Goal: Task Accomplishment & Management: Use online tool/utility

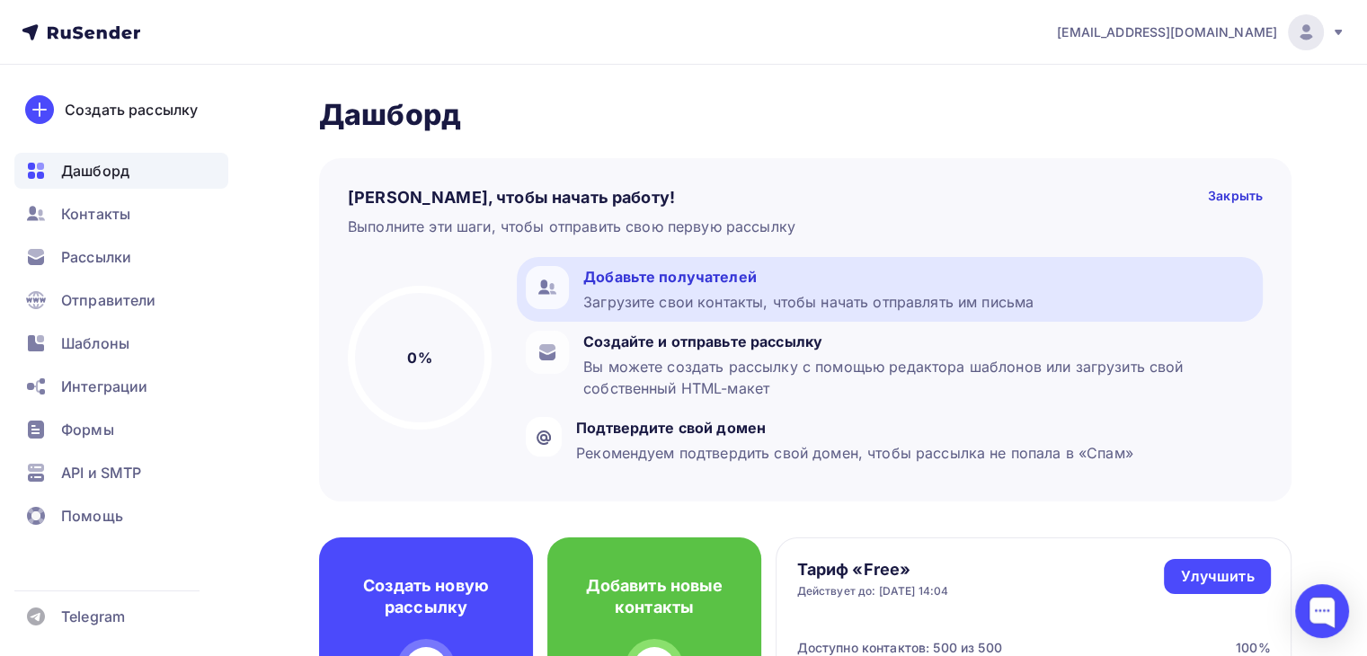
click at [752, 274] on div "Добавьте получателей" at bounding box center [808, 277] width 450 height 22
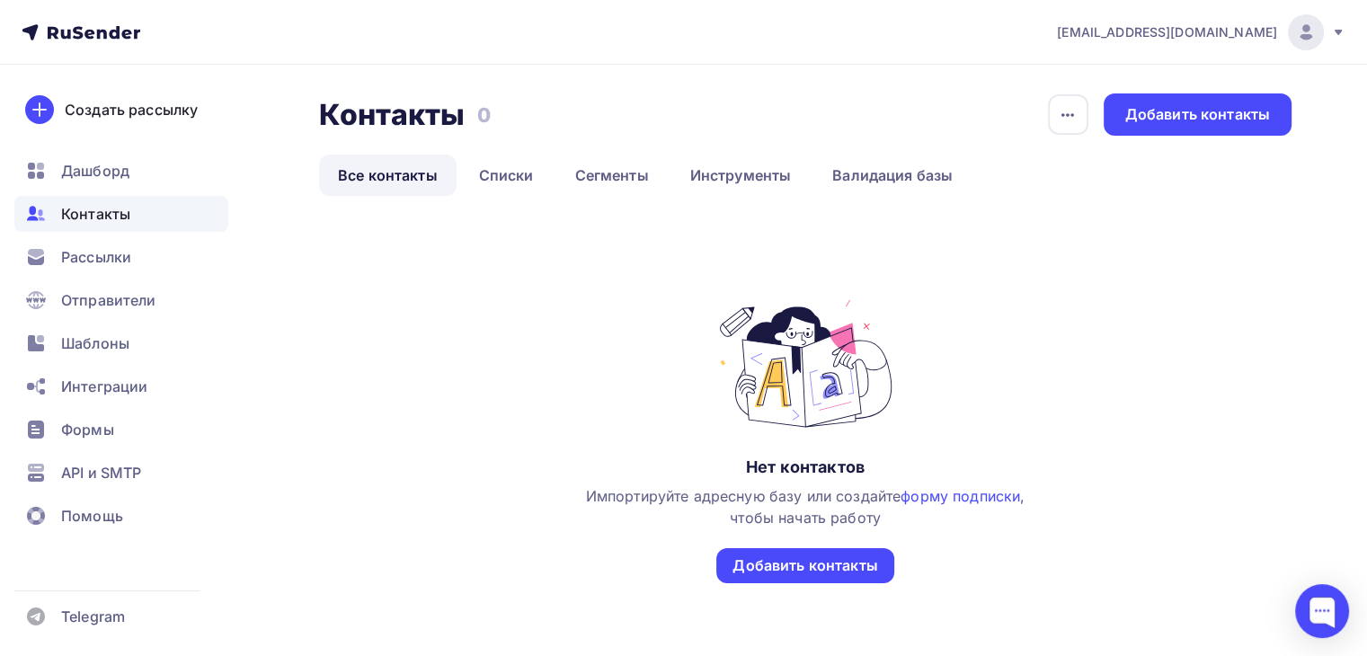
scroll to position [79, 0]
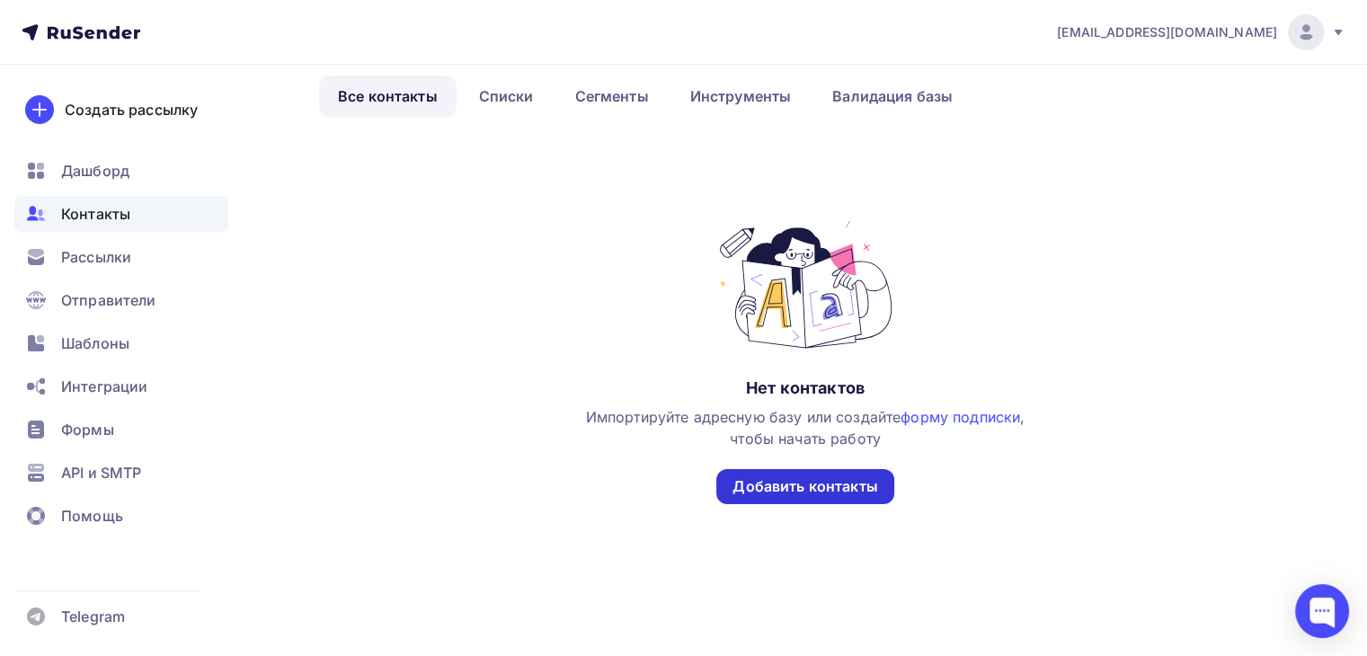
click at [789, 492] on div "Добавить контакты" at bounding box center [805, 486] width 145 height 21
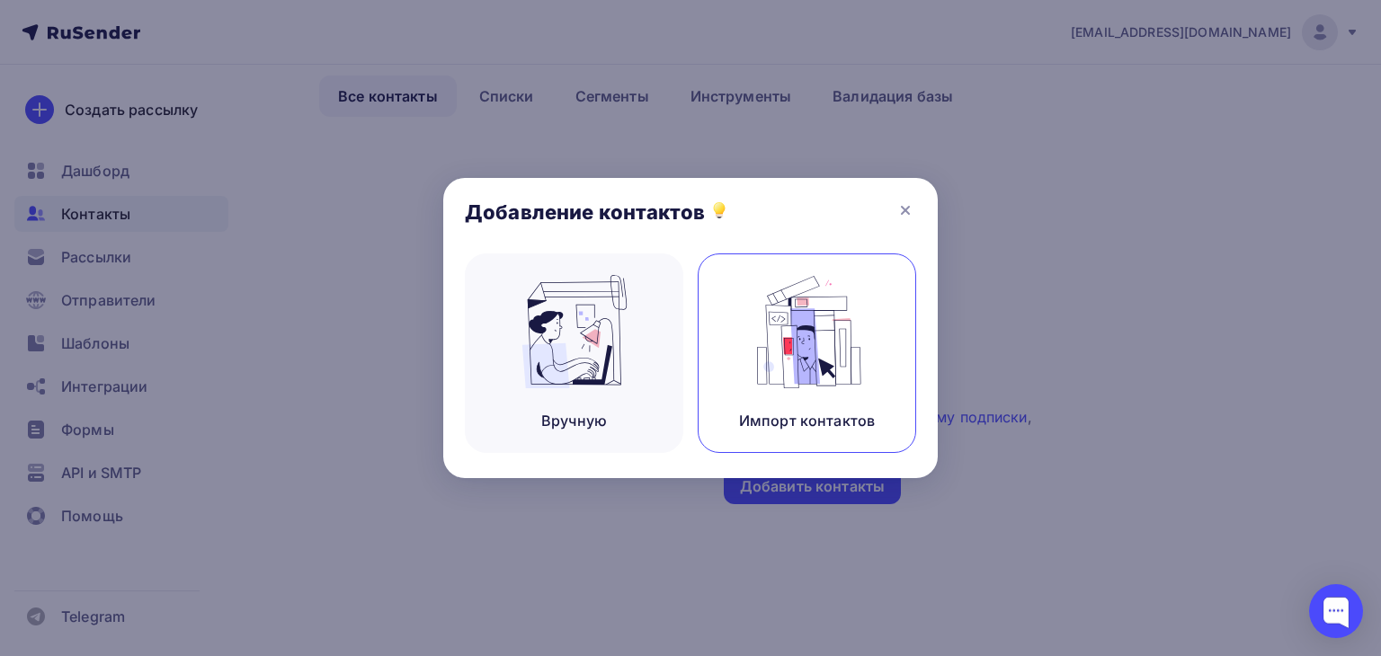
click at [840, 336] on img at bounding box center [807, 331] width 120 height 113
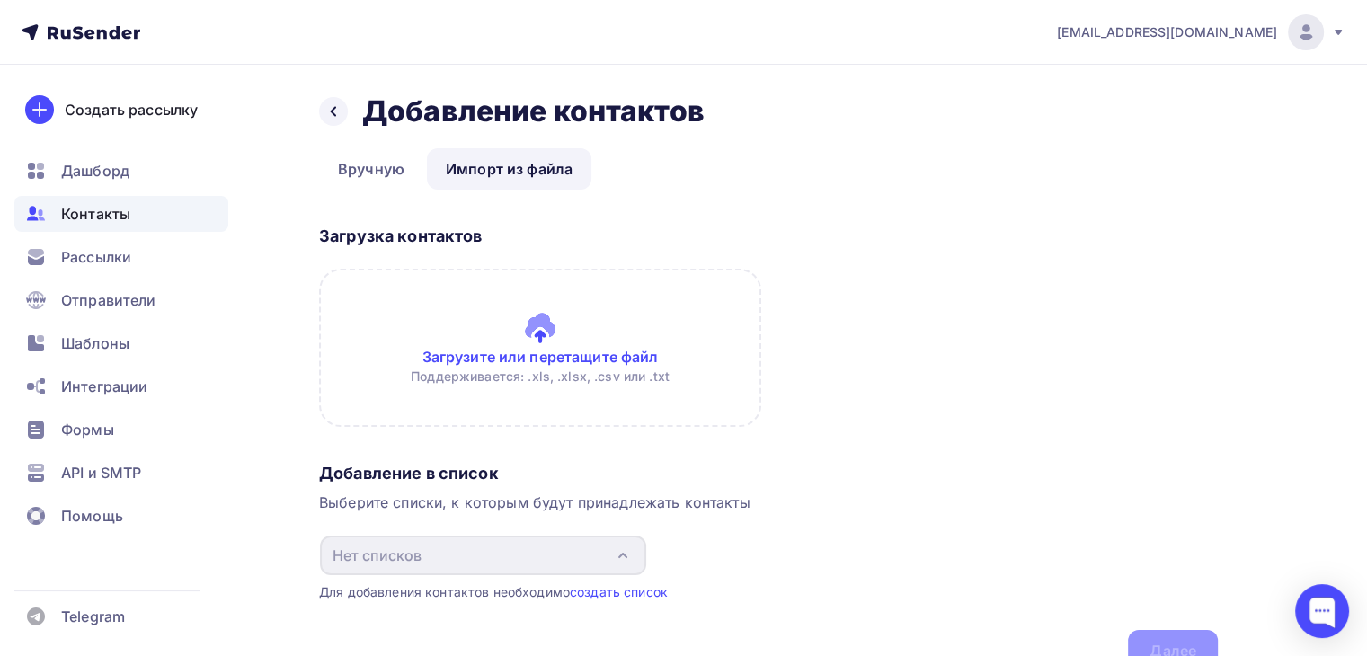
click at [640, 360] on input "file" at bounding box center [540, 348] width 442 height 158
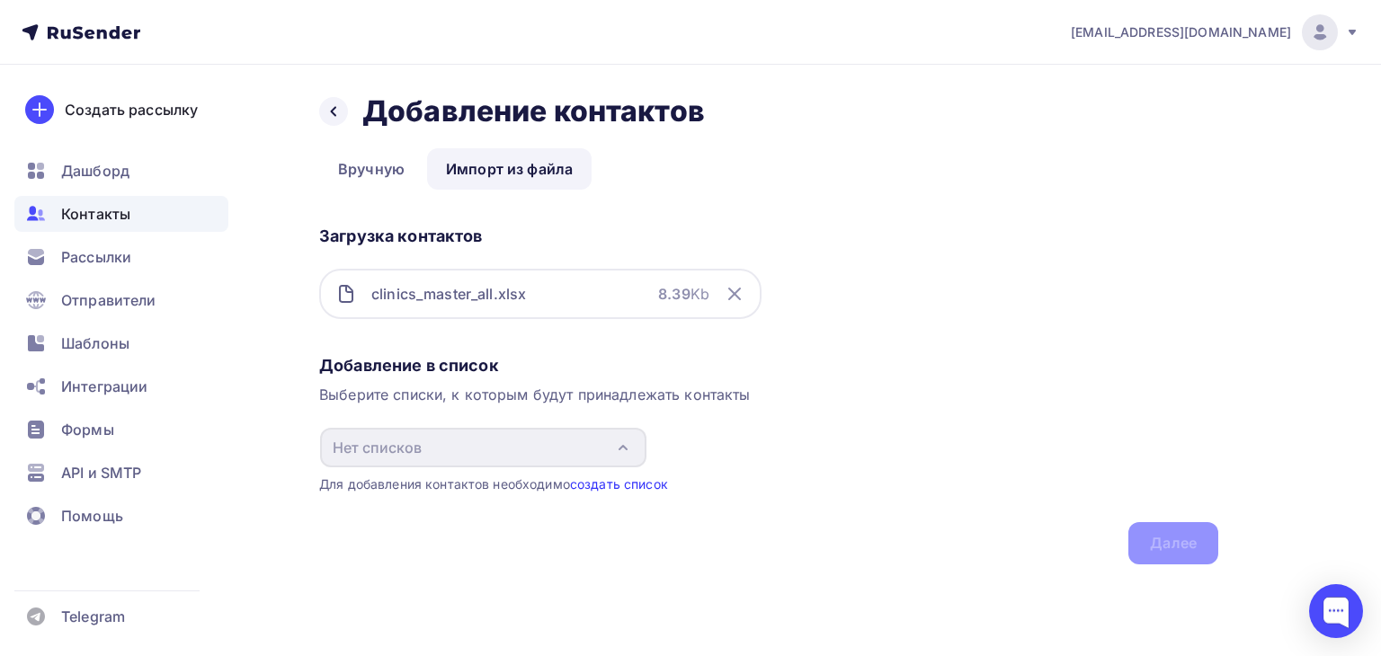
click at [606, 479] on link "создать список" at bounding box center [619, 483] width 98 height 15
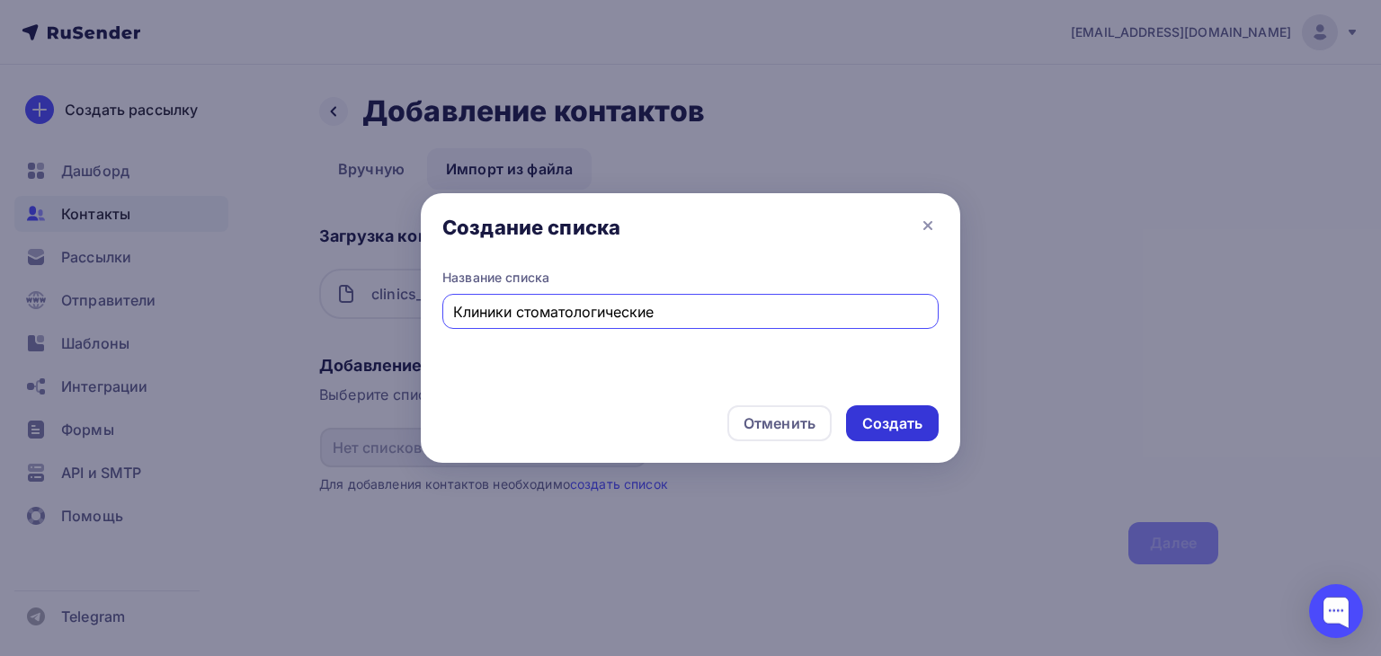
type input "Клиники стоматологические"
click at [890, 411] on div "Создать" at bounding box center [892, 423] width 93 height 36
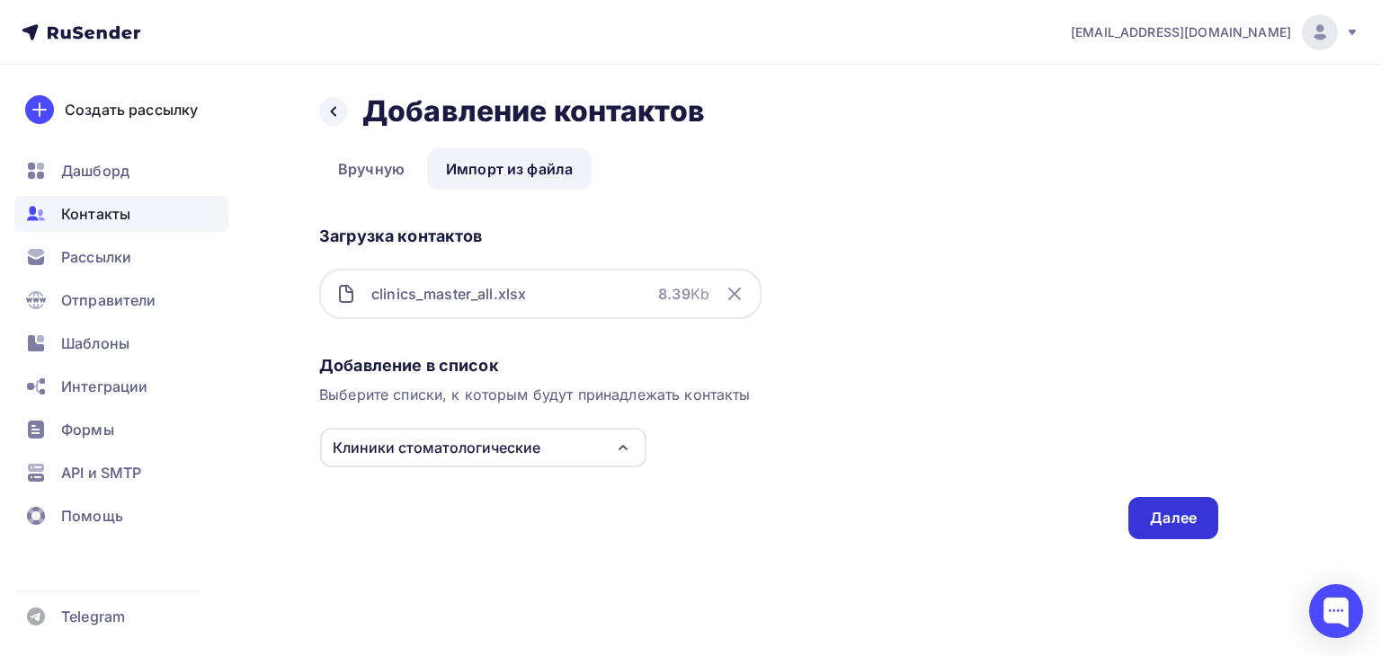
click at [1159, 524] on div "Далее" at bounding box center [1173, 518] width 47 height 21
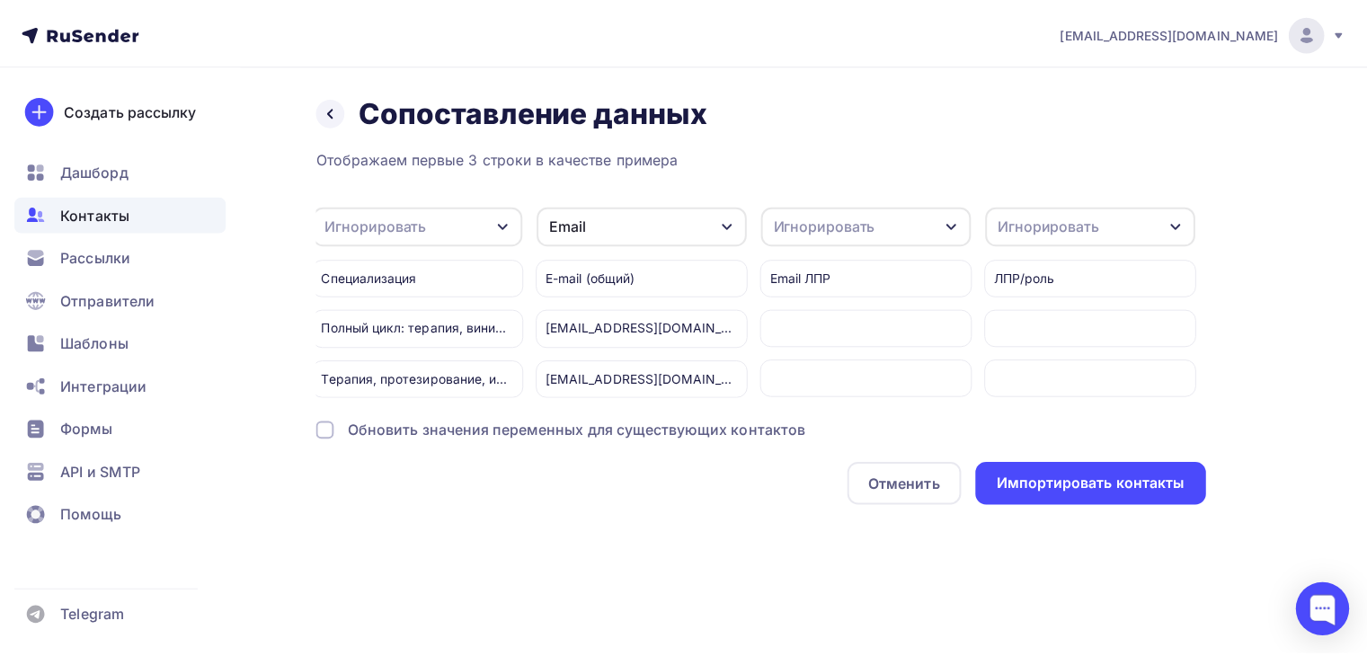
scroll to position [0, 1038]
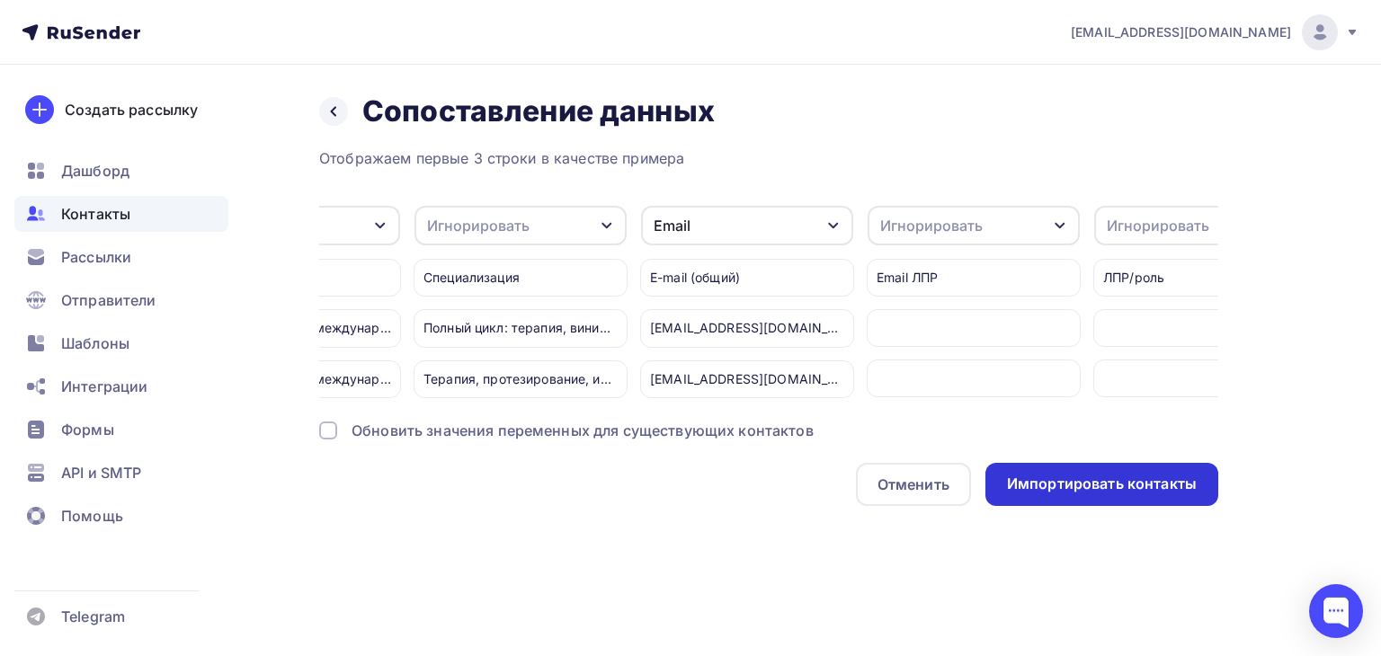
click at [1087, 494] on div "Импортировать контакты" at bounding box center [1102, 484] width 190 height 21
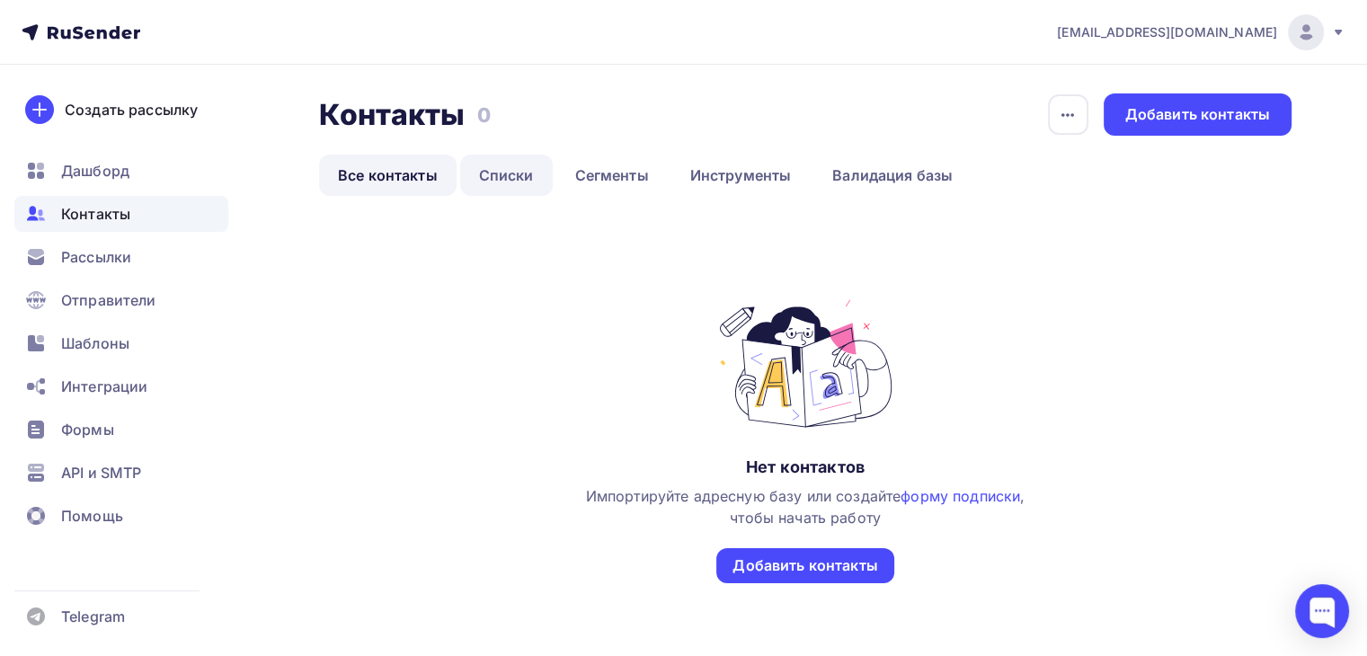
click at [517, 182] on link "Списки" at bounding box center [506, 175] width 93 height 41
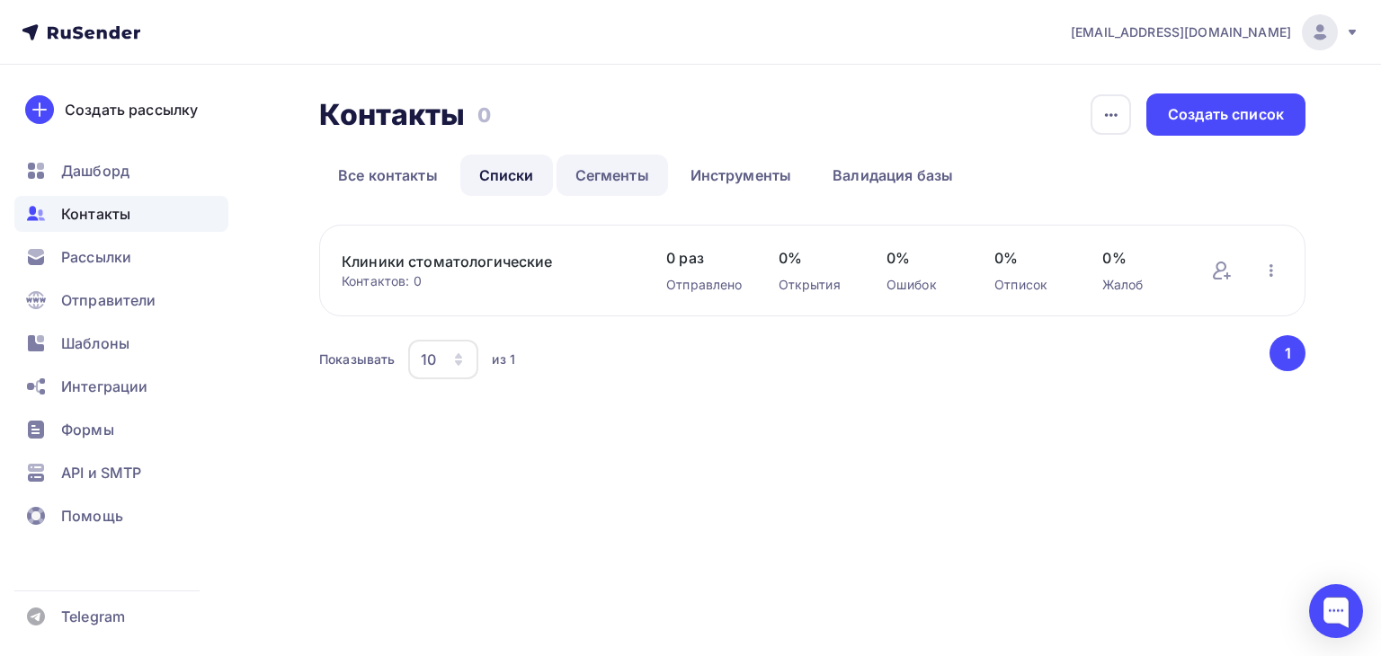
click at [615, 174] on link "Сегменты" at bounding box center [611, 175] width 111 height 41
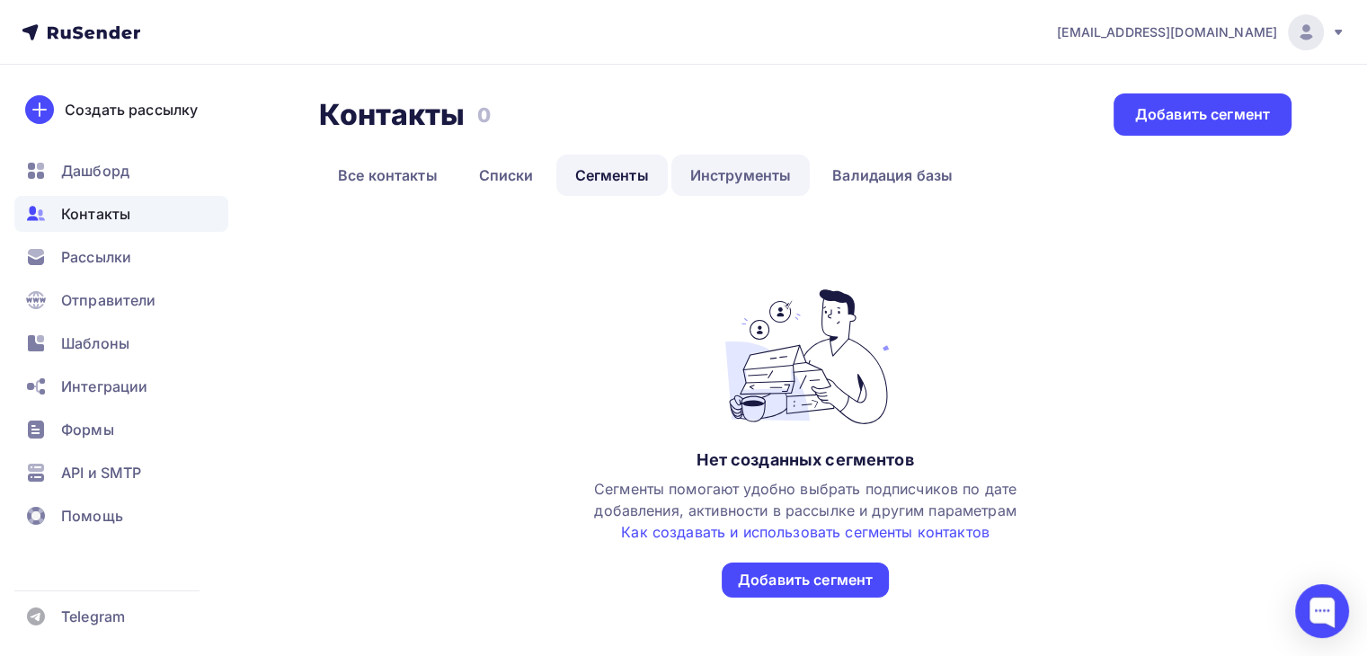
click at [735, 190] on link "Инструменты" at bounding box center [740, 175] width 139 height 41
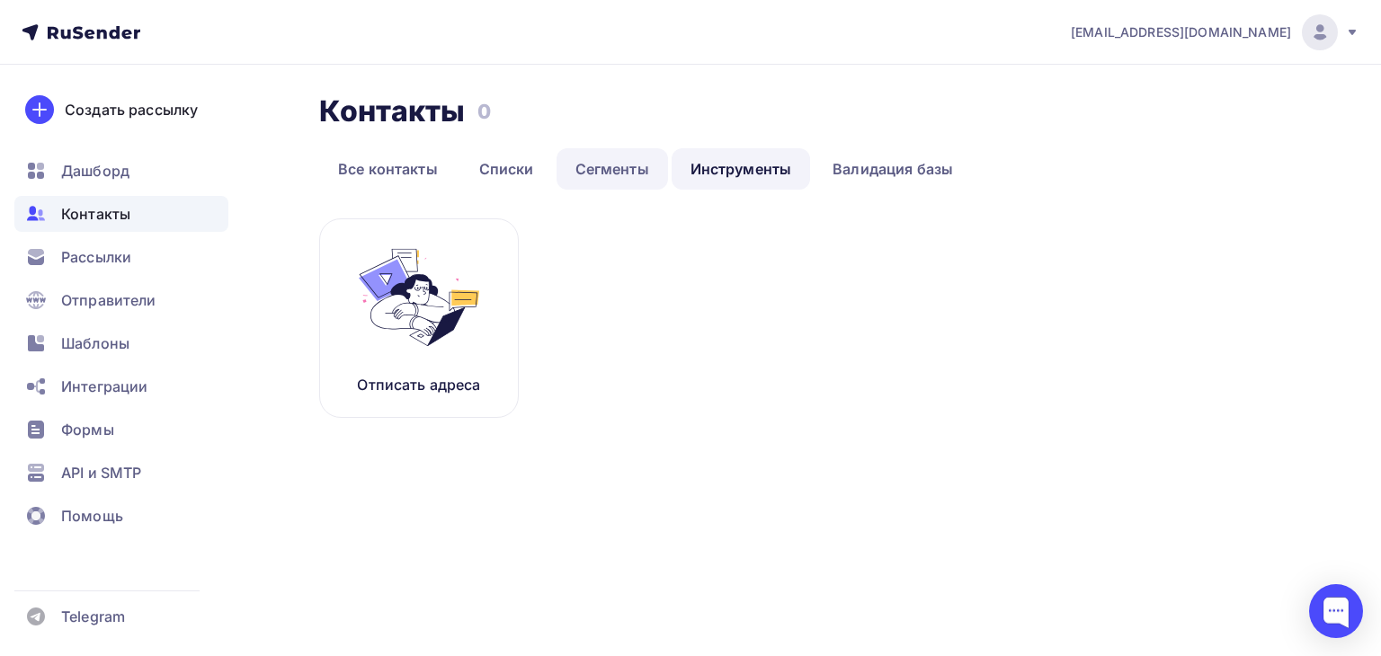
click at [622, 181] on link "Сегменты" at bounding box center [611, 168] width 111 height 41
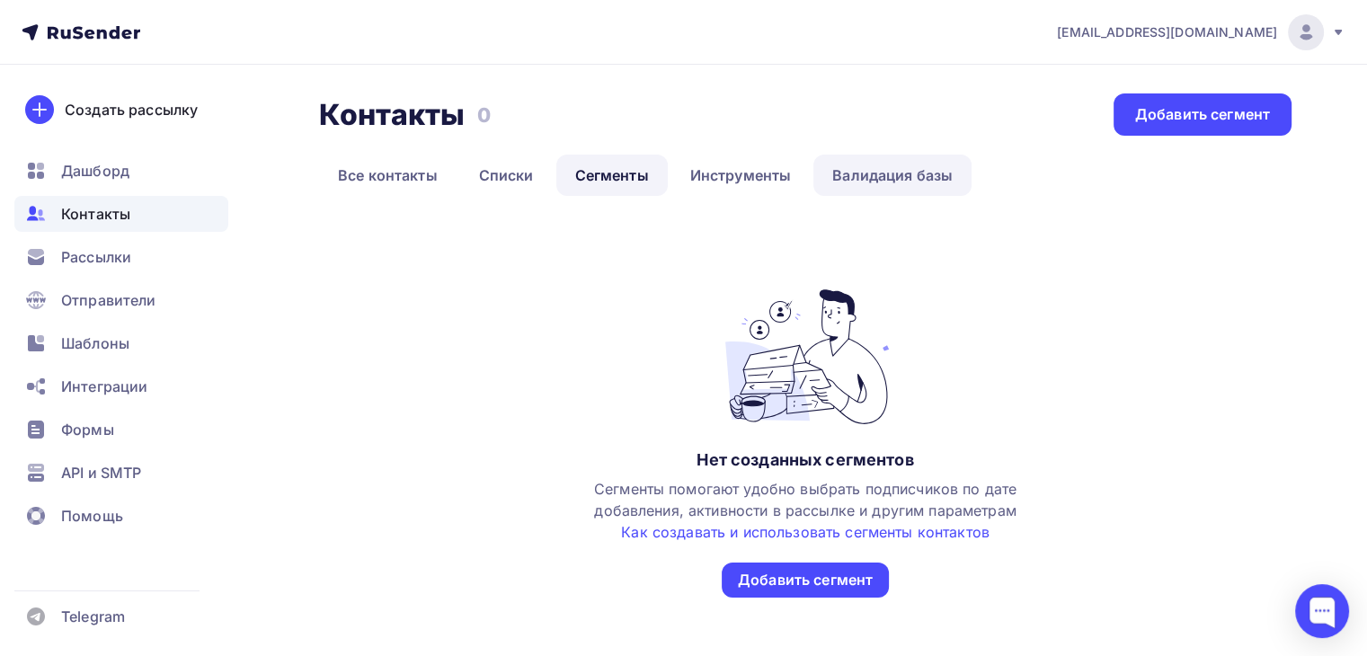
click at [921, 189] on link "Валидация базы" at bounding box center [893, 175] width 158 height 41
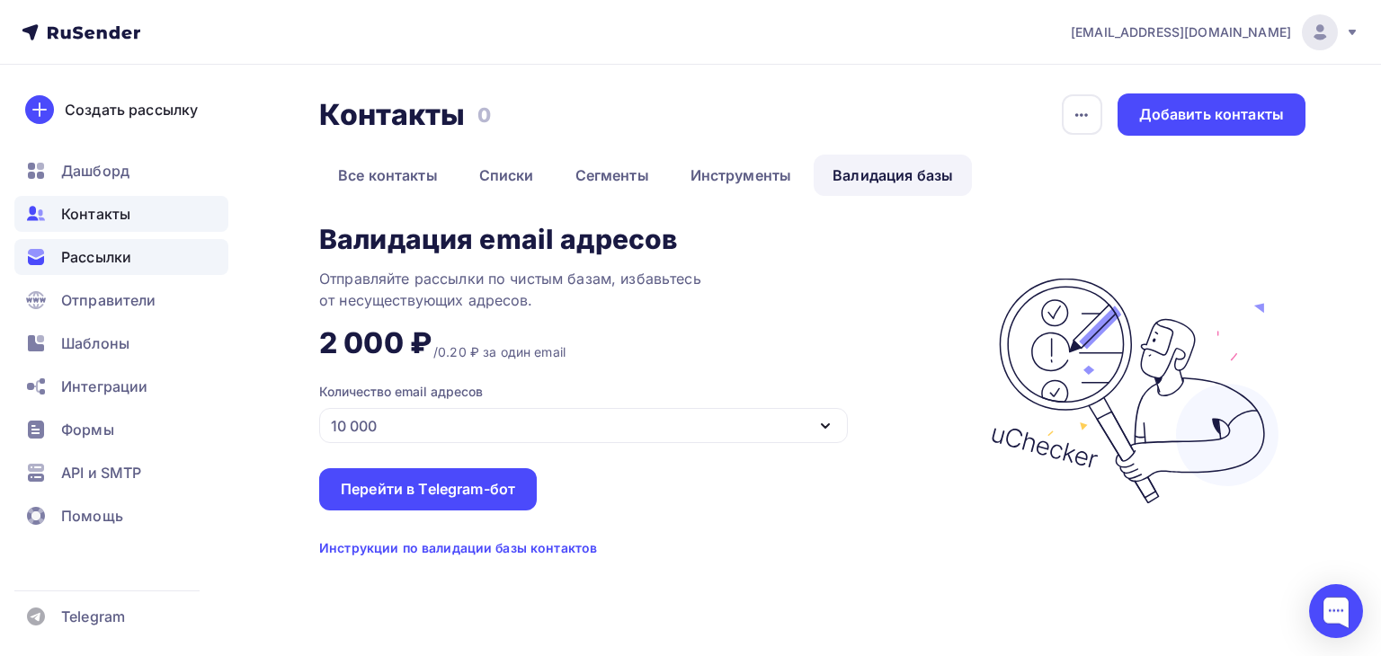
click at [151, 252] on div "Рассылки" at bounding box center [121, 257] width 214 height 36
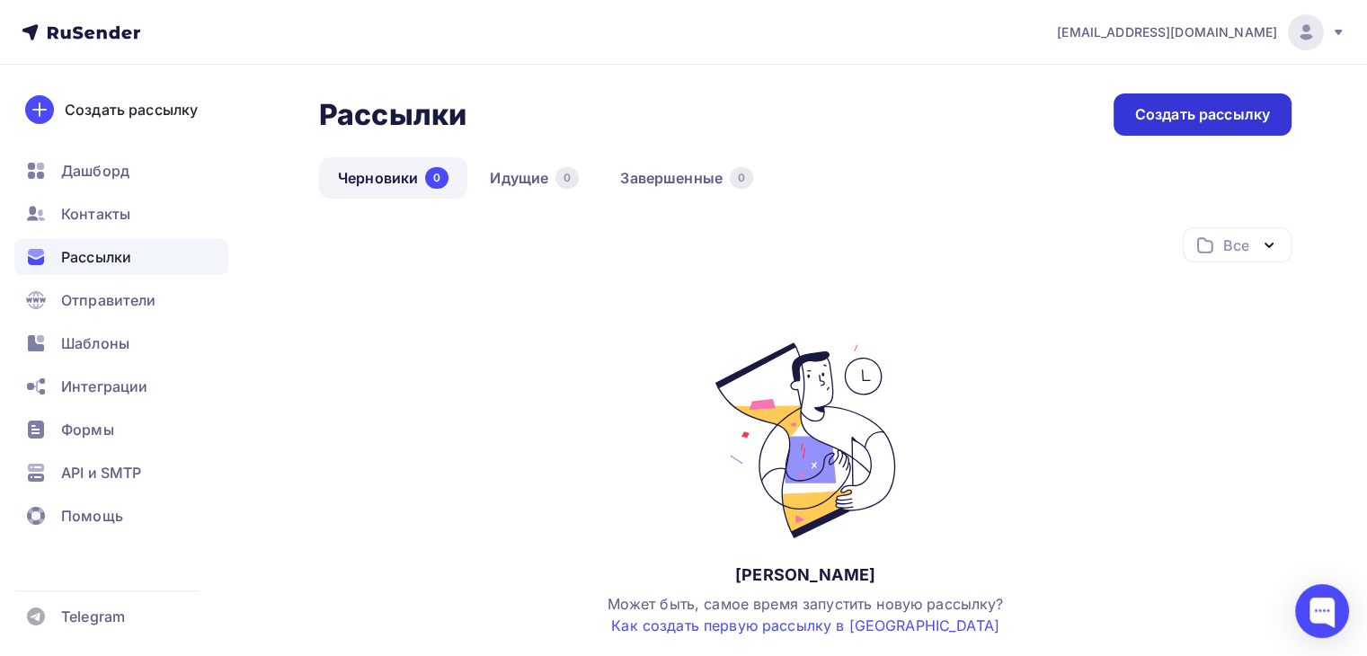
click at [1194, 118] on div "Создать рассылку" at bounding box center [1202, 114] width 135 height 21
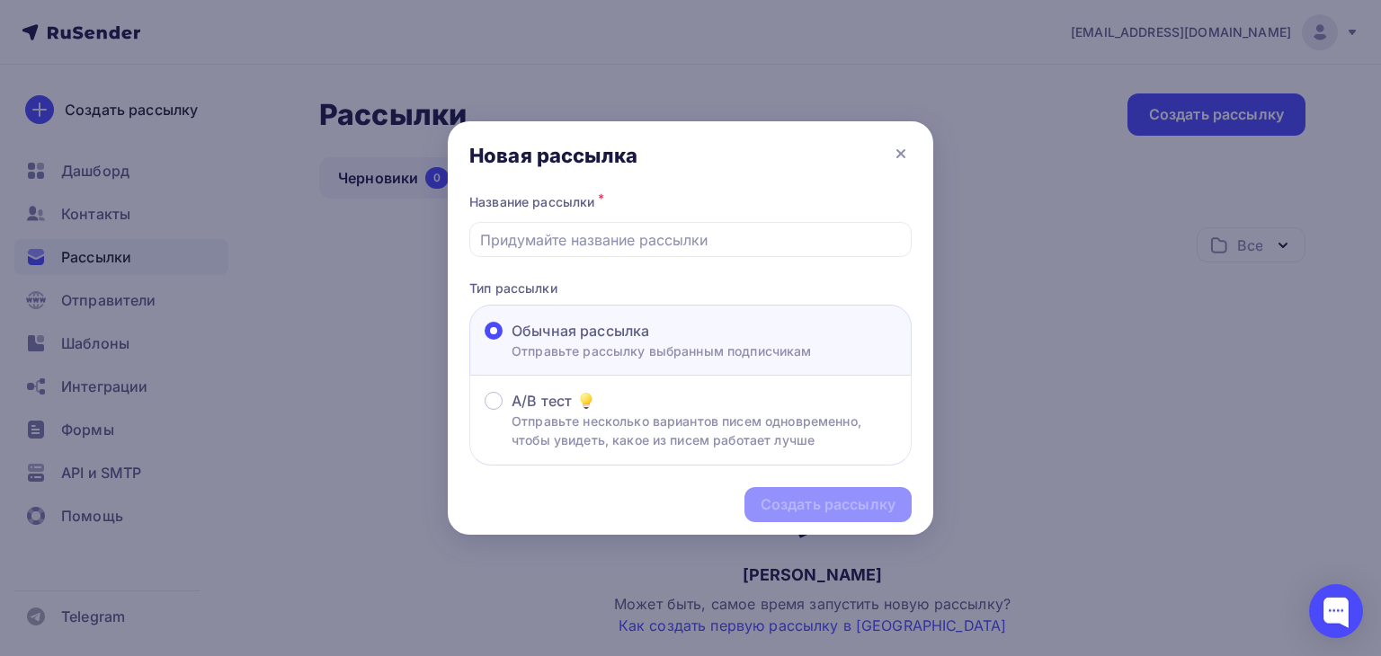
drag, startPoint x: 896, startPoint y: 157, endPoint x: 849, endPoint y: 166, distance: 48.5
click at [897, 157] on icon at bounding box center [900, 153] width 7 height 7
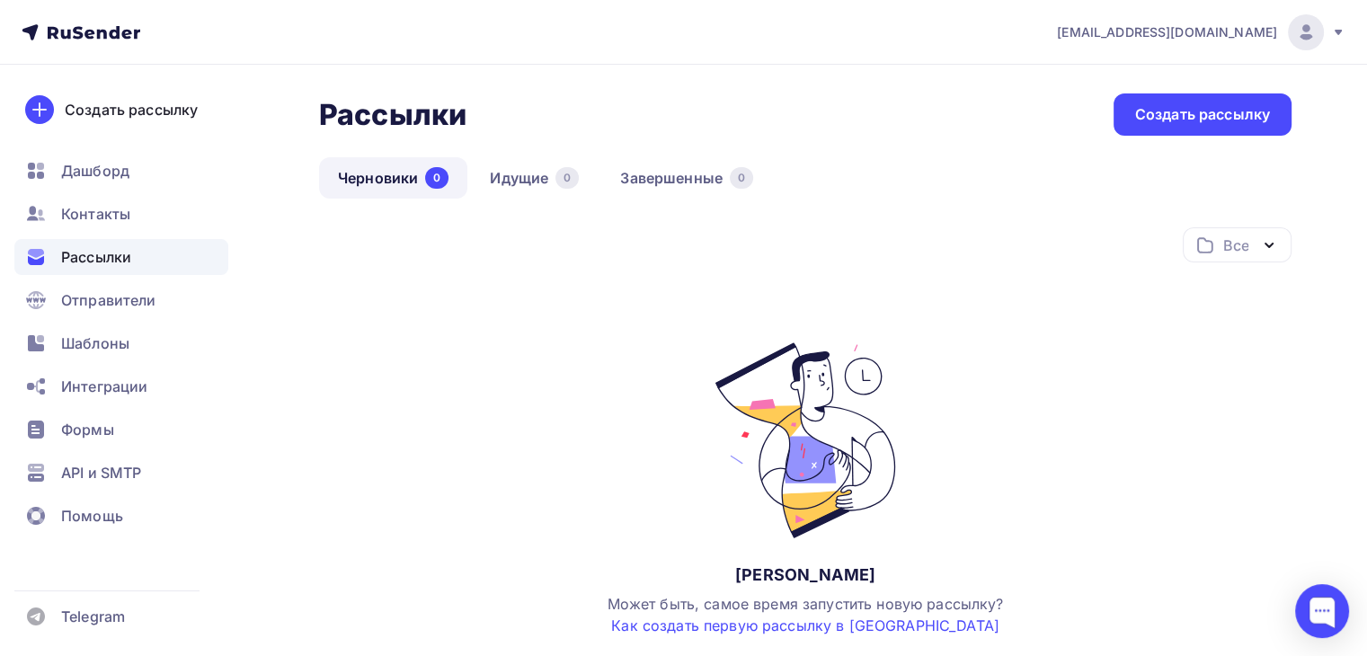
click at [111, 46] on nav "kotosin@mail.ru Аккаунт Тарифы Выйти Создать рассылку Дашборд Контакты Рассылки…" at bounding box center [683, 32] width 1367 height 65
click at [105, 38] on icon at bounding box center [102, 34] width 10 height 10
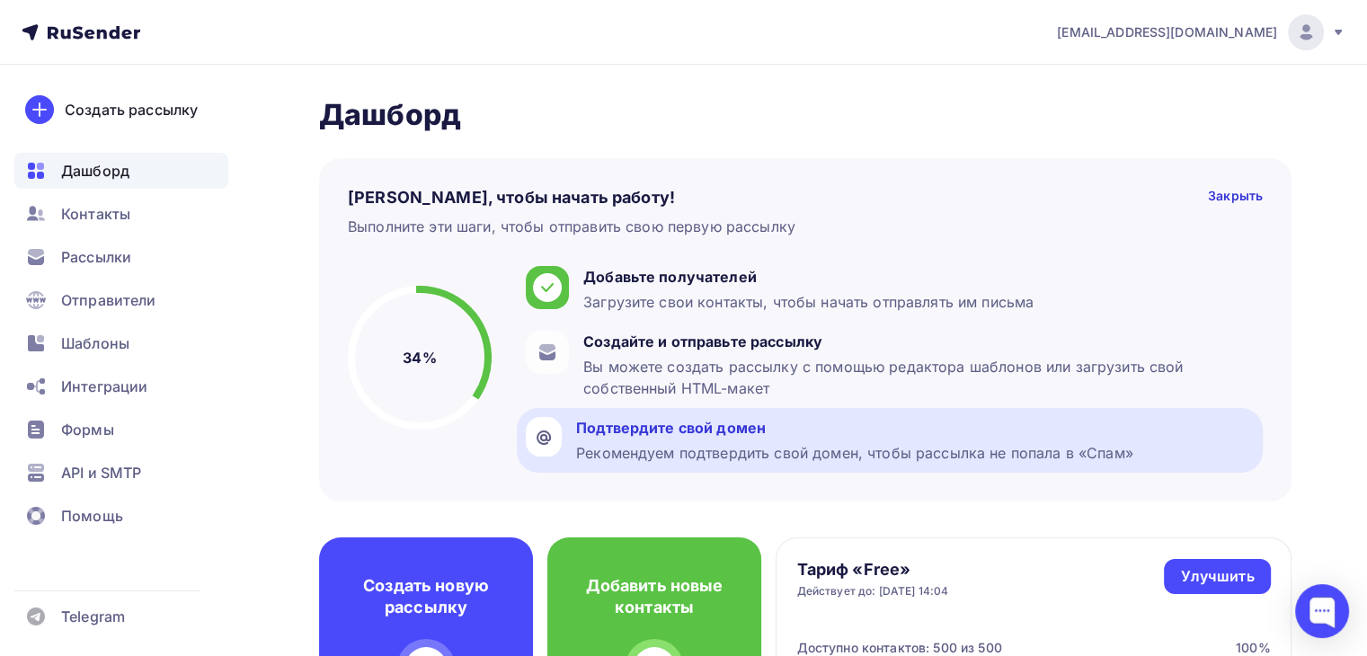
click at [667, 447] on div "Рекомендуем подтвердить свой домен, чтобы рассылка не попала в «Спам»" at bounding box center [854, 453] width 557 height 22
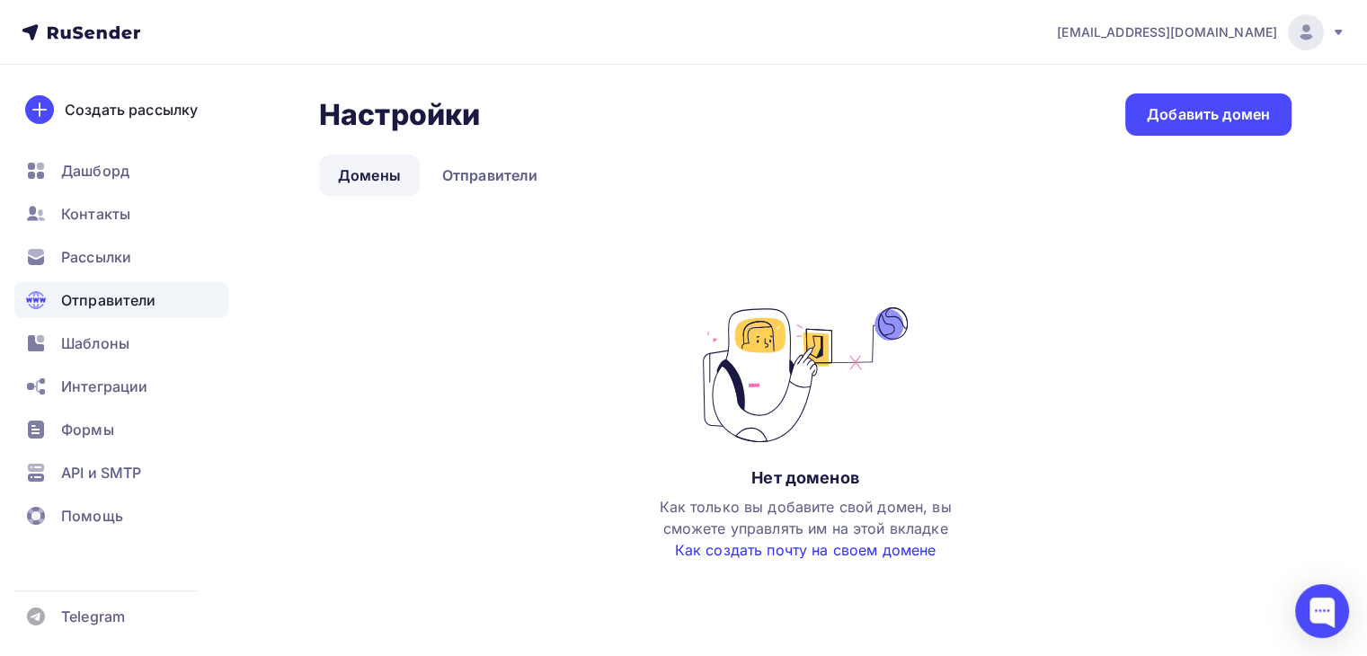
click at [821, 555] on link "Как создать почту на своем домене" at bounding box center [806, 550] width 262 height 18
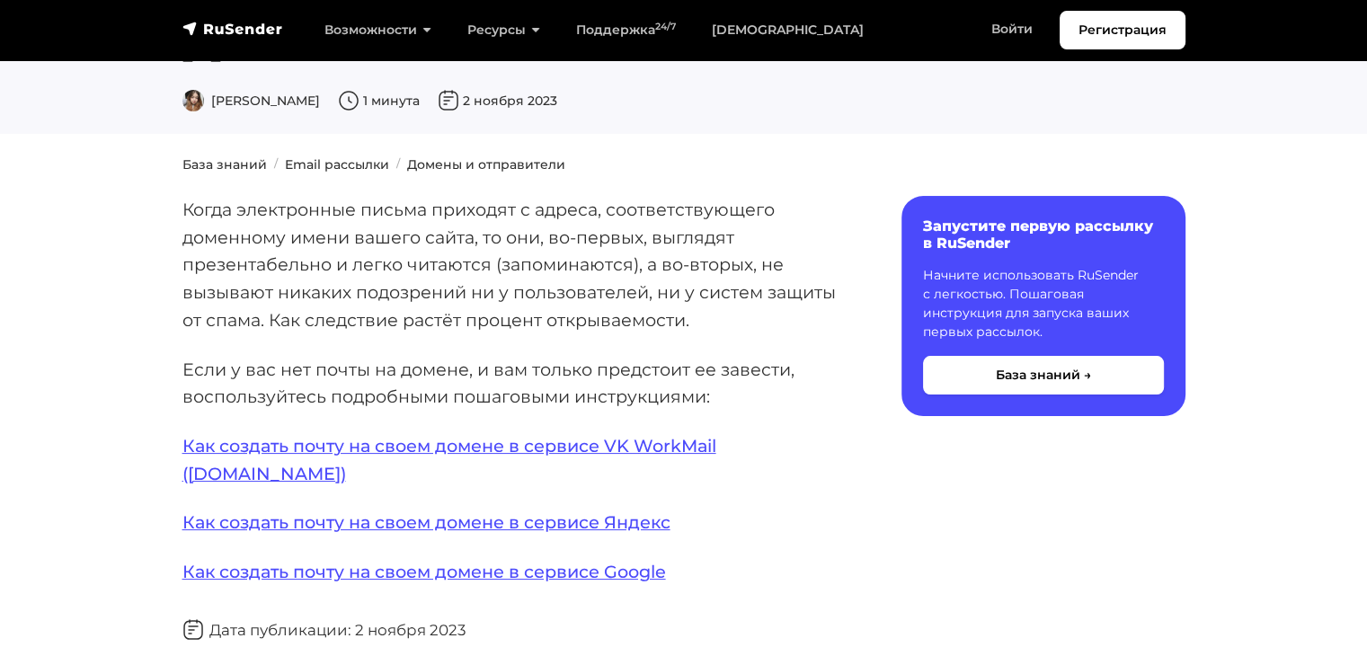
scroll to position [180, 0]
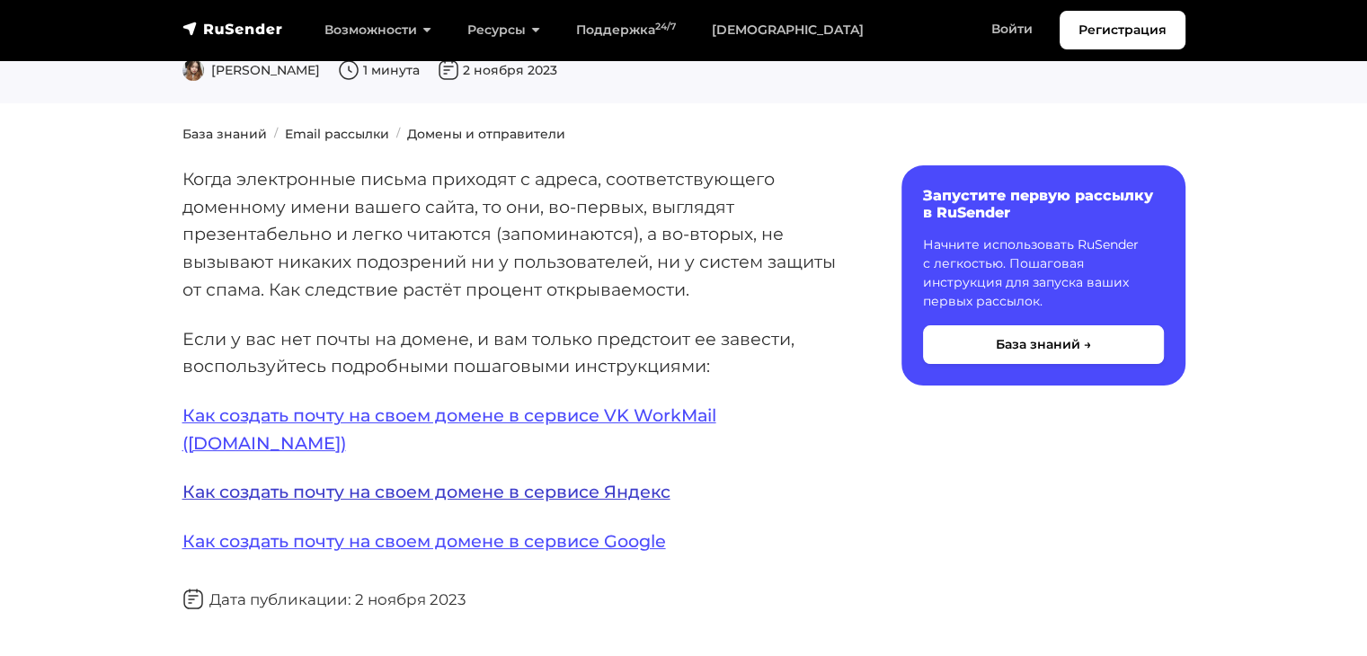
click at [482, 481] on link "Как создать почту на своем домене в сервисе Яндекс" at bounding box center [426, 492] width 488 height 22
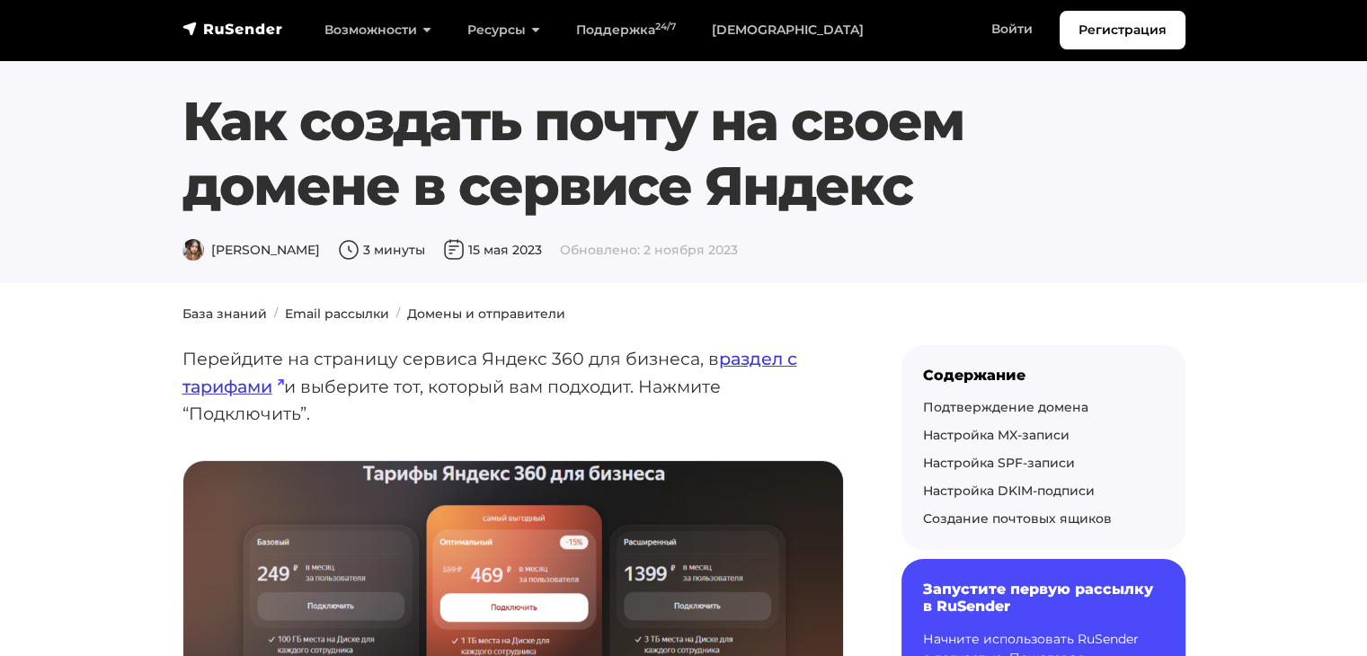
click at [741, 363] on link "раздел с тарифами" at bounding box center [489, 372] width 615 height 49
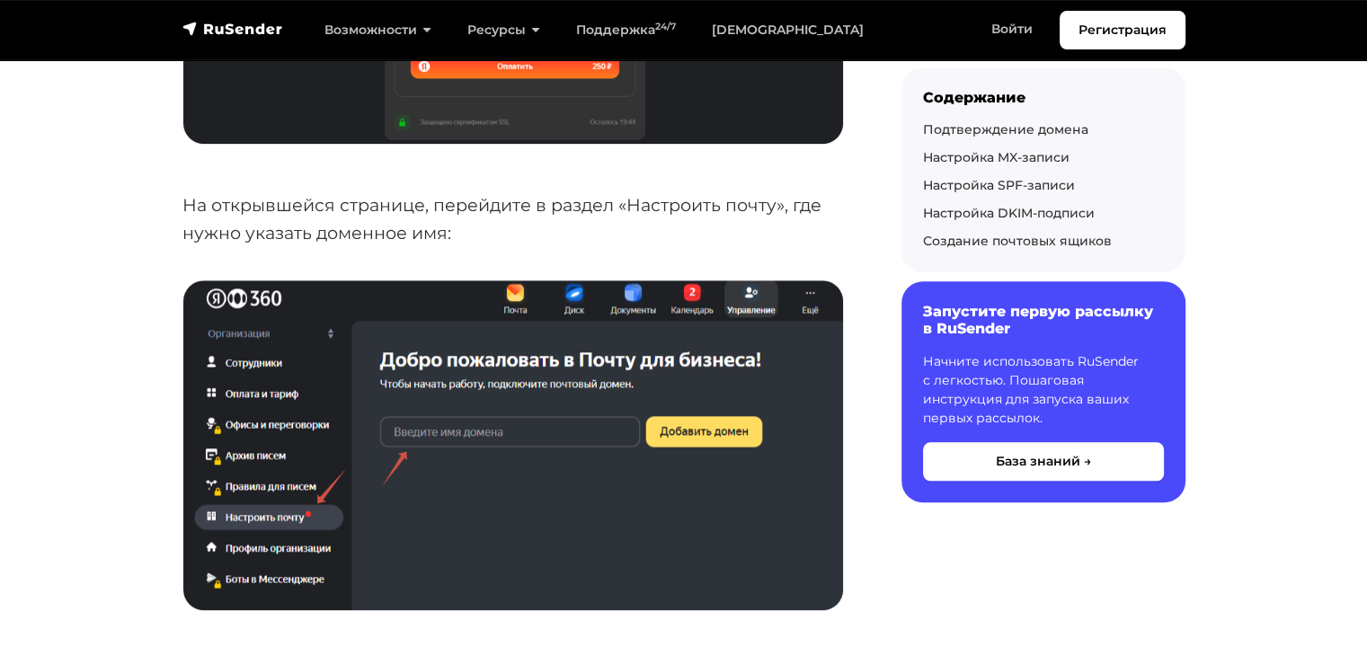
scroll to position [1528, 0]
